Goal: Find specific page/section: Find specific page/section

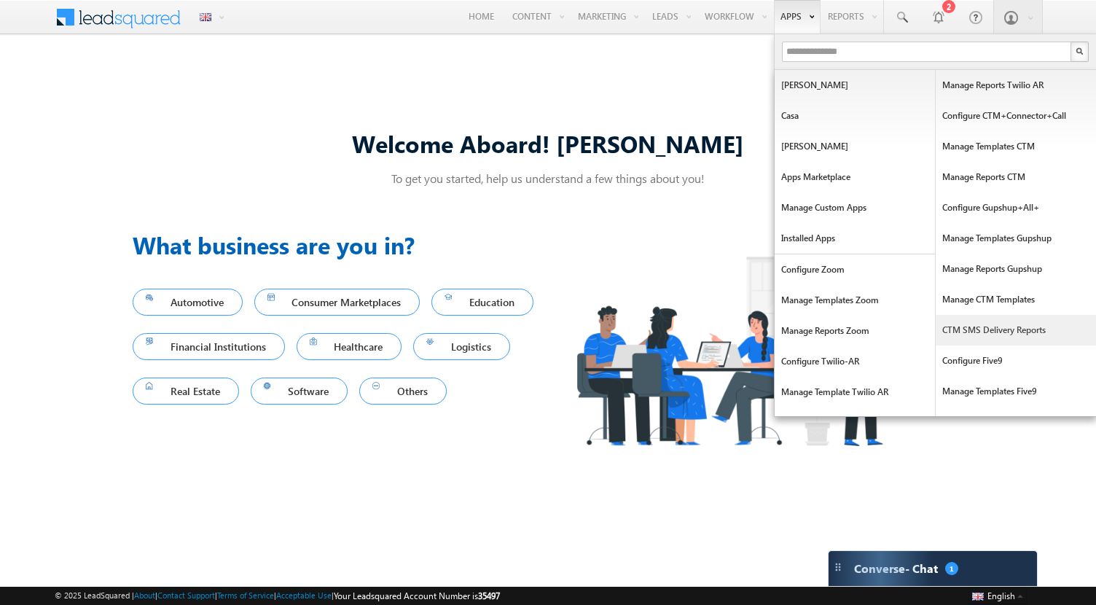
click at [966, 333] on link "CTM SMS Delivery Reports" at bounding box center [1016, 330] width 160 height 31
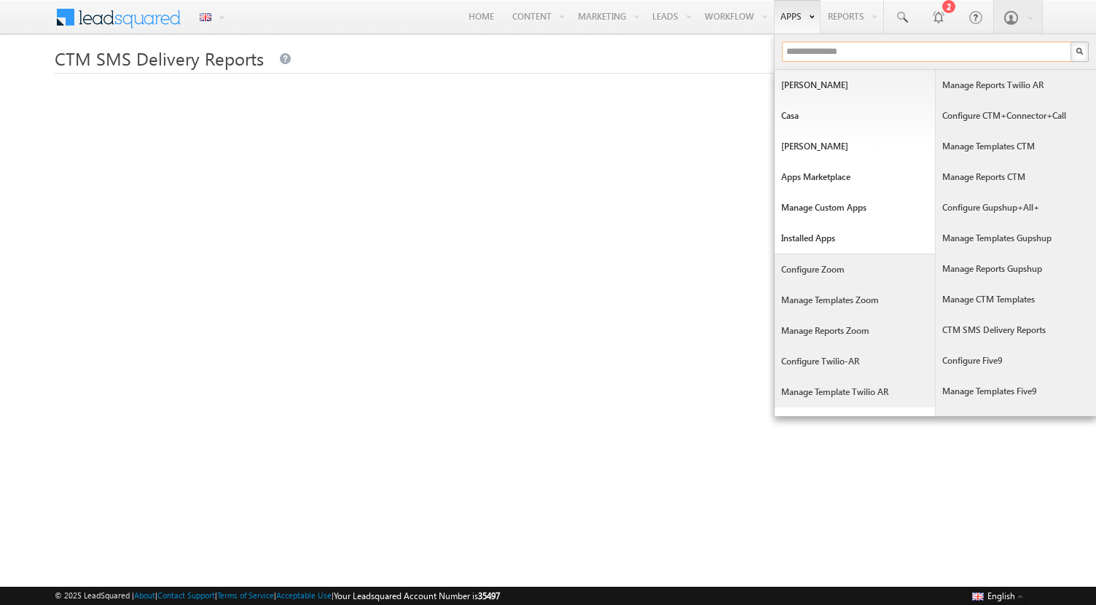
click at [811, 50] on input "text" at bounding box center [927, 52] width 291 height 20
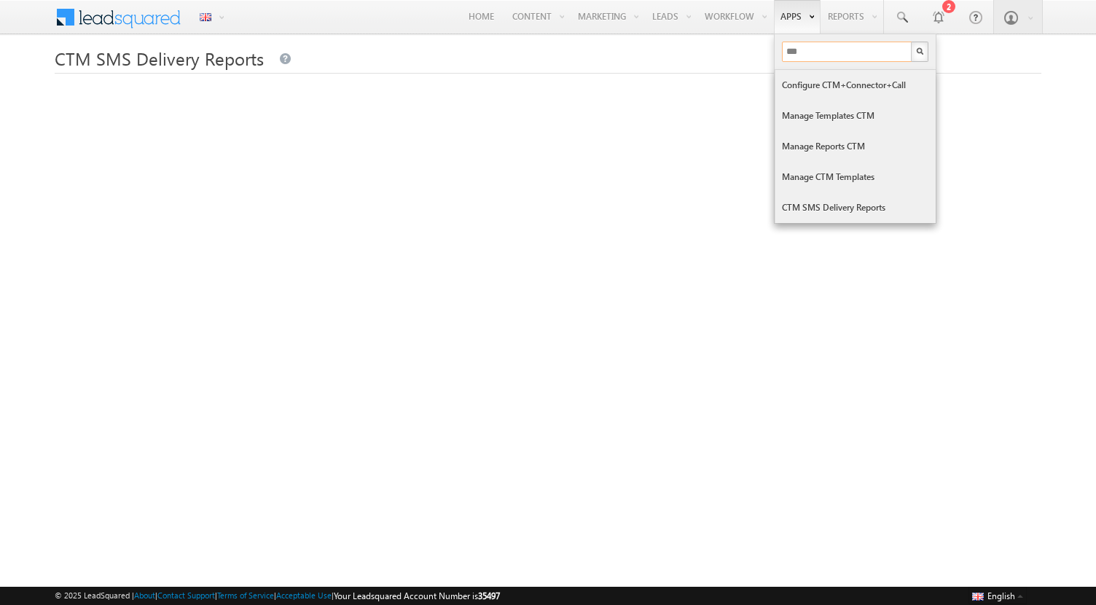
type input "***"
click at [825, 145] on link "Manage Reports CTM" at bounding box center [855, 146] width 160 height 31
